Goal: Information Seeking & Learning: Find specific fact

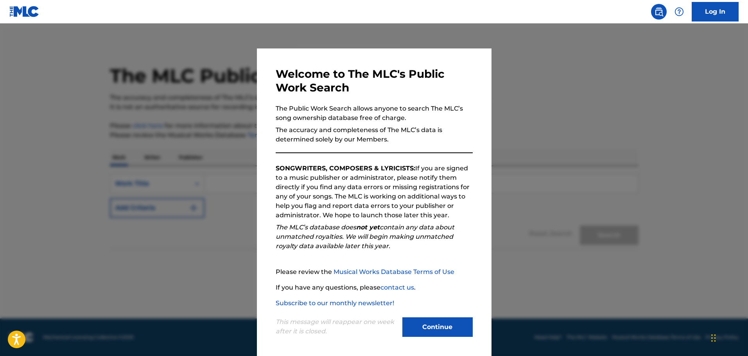
click at [438, 320] on button "Continue" at bounding box center [437, 327] width 70 height 20
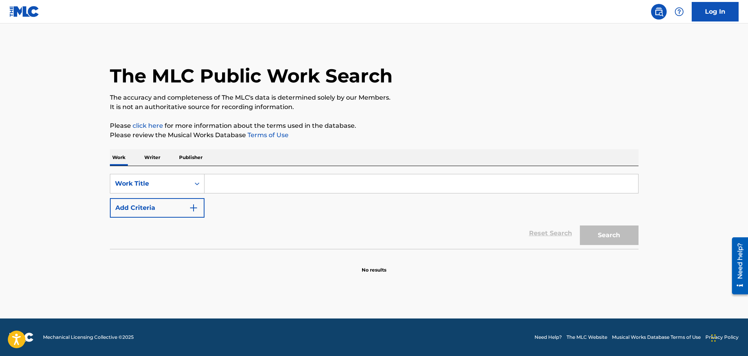
click at [221, 184] on input "Search Form" at bounding box center [420, 183] width 433 height 19
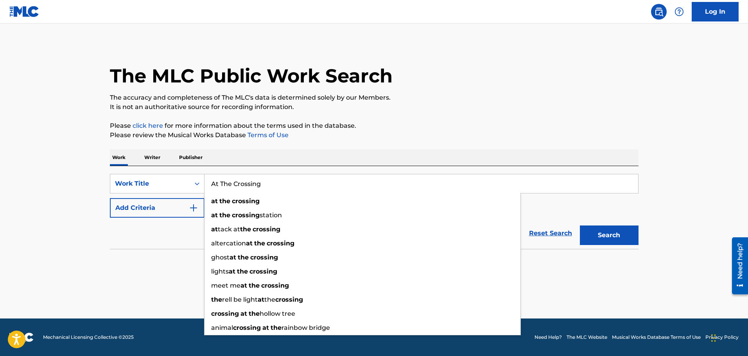
type input "At The Crossing"
click at [615, 238] on button "Search" at bounding box center [609, 235] width 59 height 20
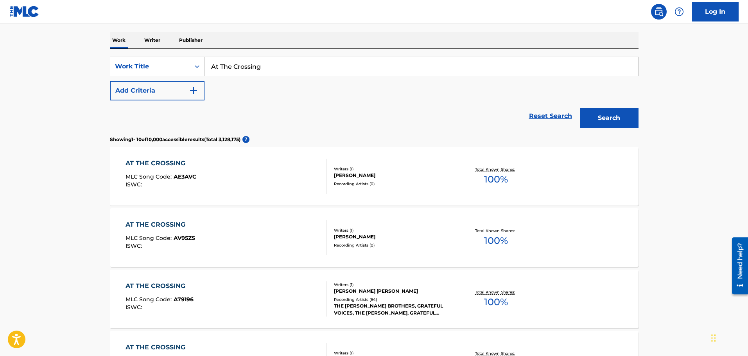
scroll to position [156, 0]
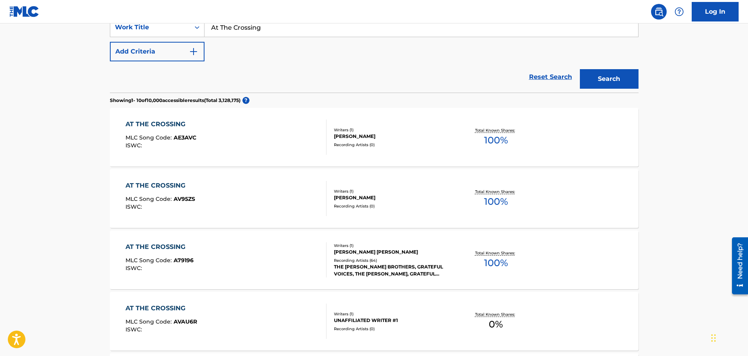
click at [177, 246] on div "AT THE CROSSING" at bounding box center [159, 246] width 68 height 9
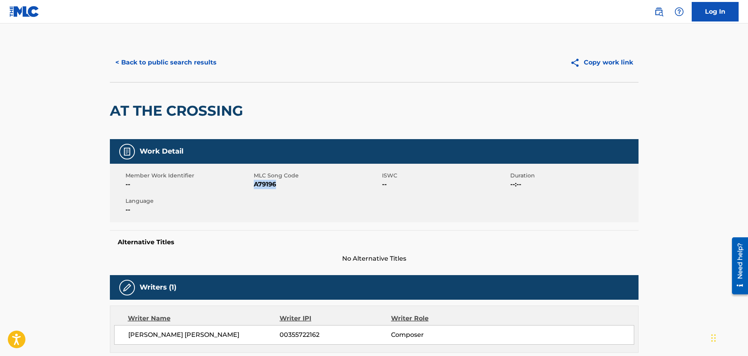
drag, startPoint x: 254, startPoint y: 183, endPoint x: 275, endPoint y: 182, distance: 21.9
click at [275, 182] on span "A79196" at bounding box center [317, 184] width 126 height 9
copy span "A79196"
click at [141, 61] on button "< Back to public search results" at bounding box center [166, 63] width 112 height 20
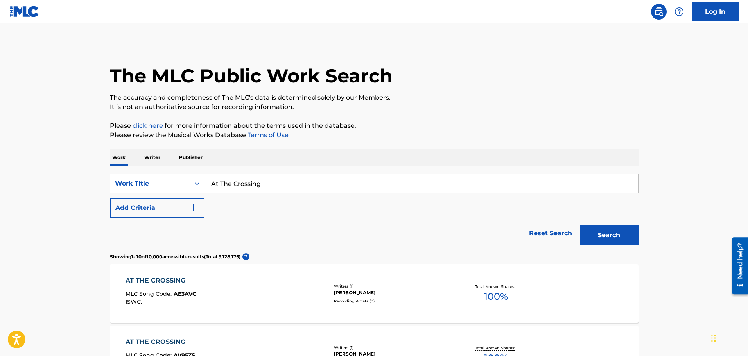
scroll to position [156, 0]
